Goal: Task Accomplishment & Management: Manage account settings

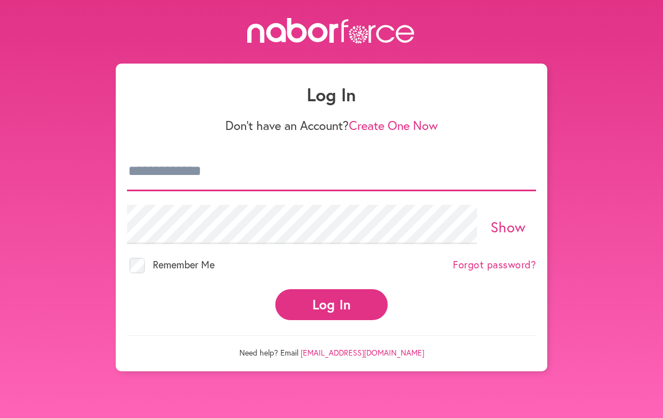
click at [203, 177] on input "email" at bounding box center [331, 171] width 409 height 39
type input "**********"
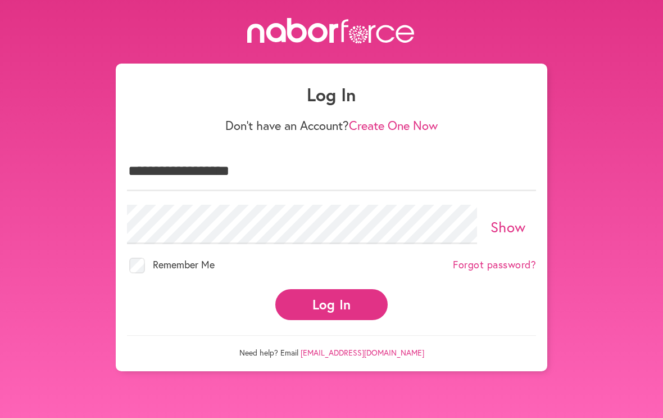
click at [332, 294] on button "Log In" at bounding box center [331, 304] width 112 height 31
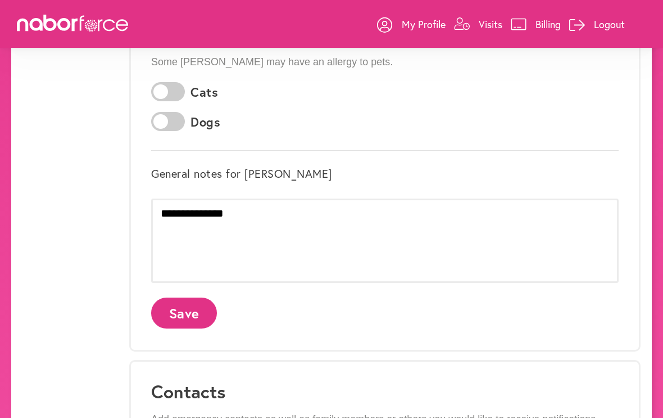
scroll to position [350, 0]
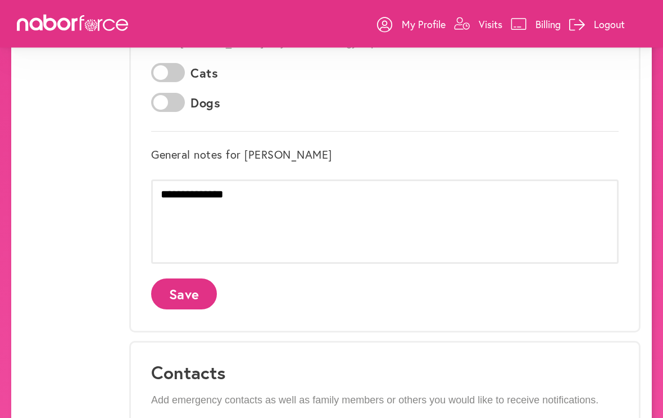
click at [231, 155] on label "General notes for [PERSON_NAME]" at bounding box center [241, 154] width 181 height 13
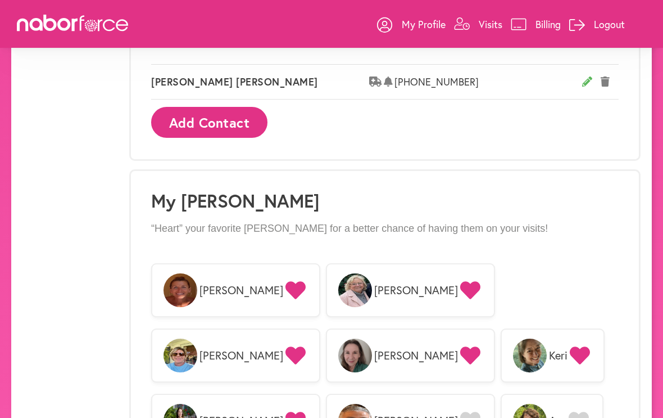
scroll to position [724, 0]
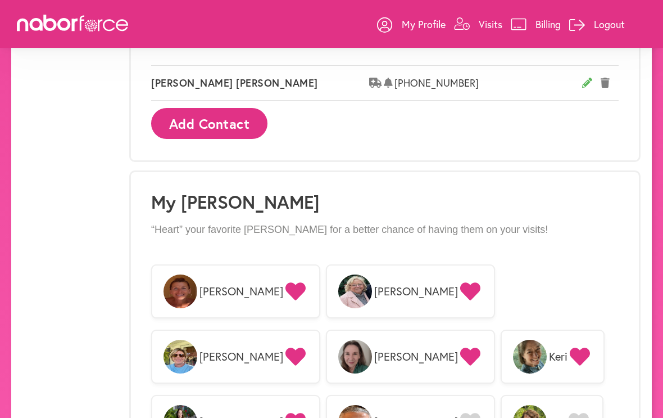
click at [479, 26] on p "Visits" at bounding box center [491, 23] width 24 height 13
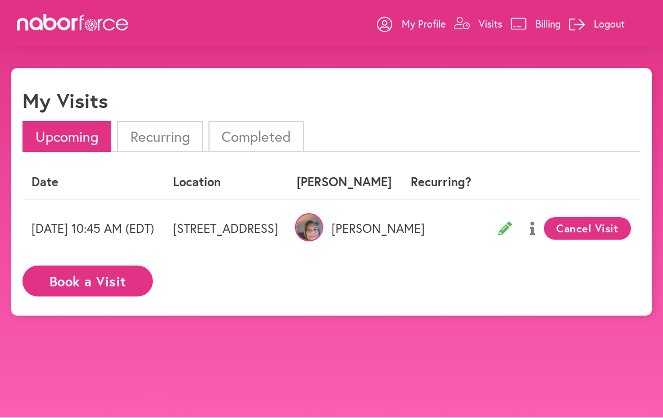
click at [595, 19] on p "Logout" at bounding box center [609, 23] width 31 height 13
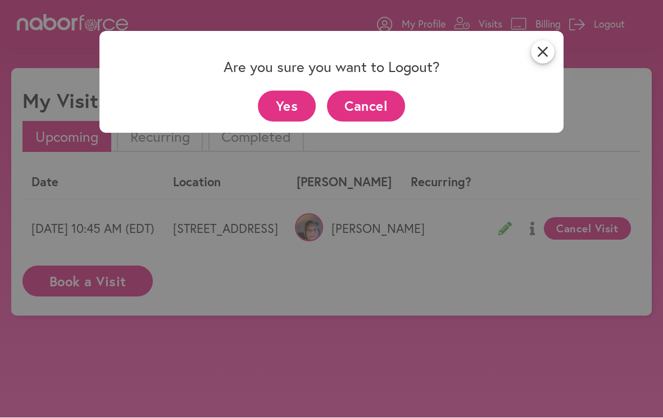
scroll to position [2, 0]
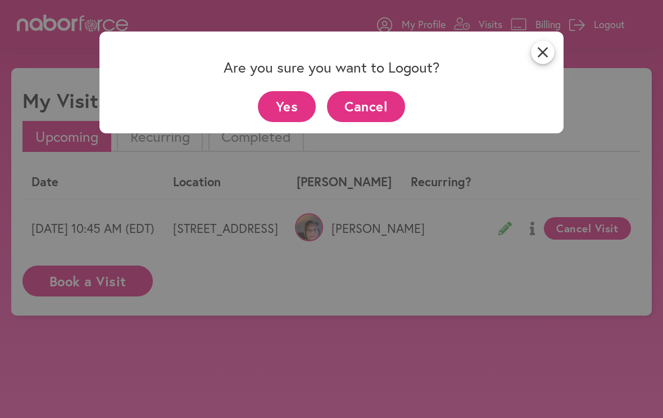
click at [276, 100] on button "Yes" at bounding box center [287, 106] width 58 height 31
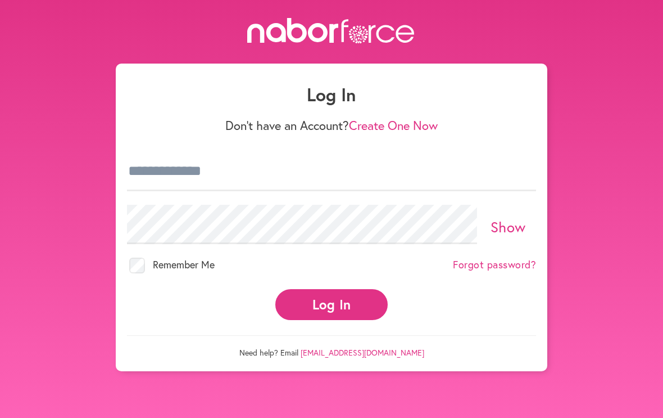
scroll to position [2, 0]
